Goal: Transaction & Acquisition: Purchase product/service

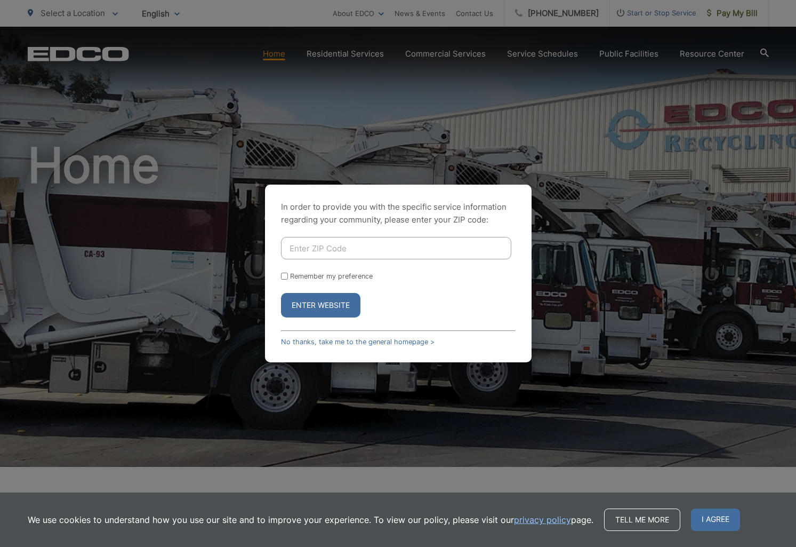
click at [350, 244] on input "Enter ZIP Code" at bounding box center [396, 248] width 230 height 22
type input "9197"
click at [399, 342] on link "No thanks, take me to the general homepage >" at bounding box center [358, 342] width 154 height 8
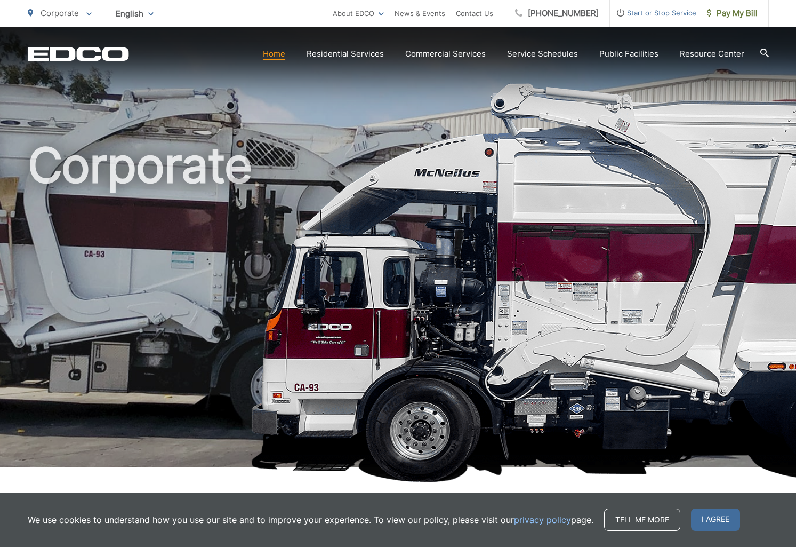
drag, startPoint x: 706, startPoint y: 524, endPoint x: 726, endPoint y: 380, distance: 145.4
click at [706, 524] on span "I agree" at bounding box center [715, 519] width 49 height 22
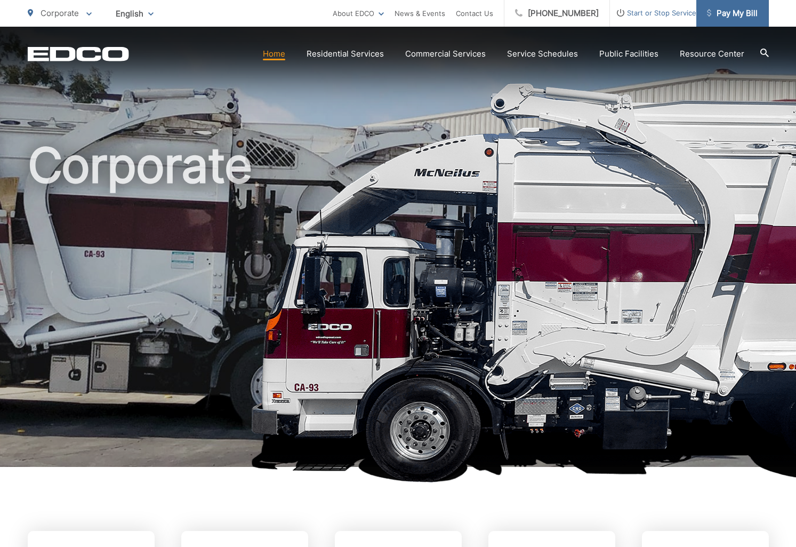
click at [738, 10] on span "Pay My Bill" at bounding box center [732, 13] width 51 height 13
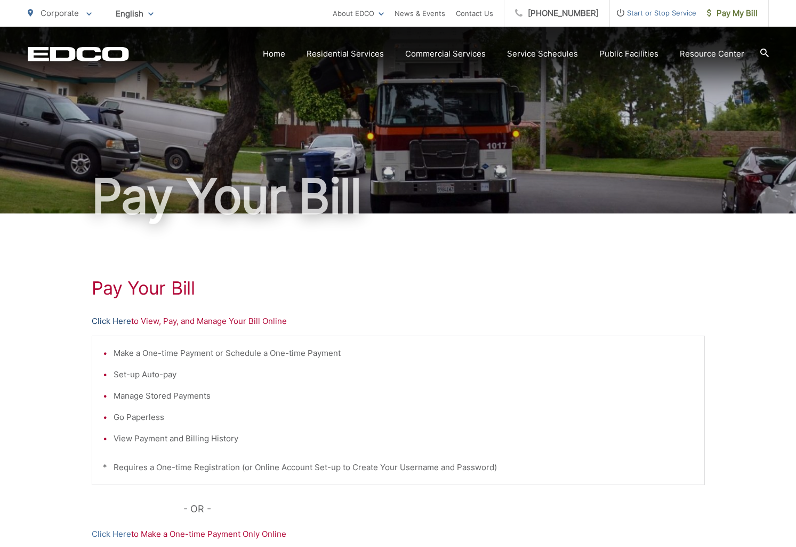
scroll to position [1, 0]
click at [114, 324] on link "Click Here" at bounding box center [111, 320] width 39 height 13
